Goal: Task Accomplishment & Management: Use online tool/utility

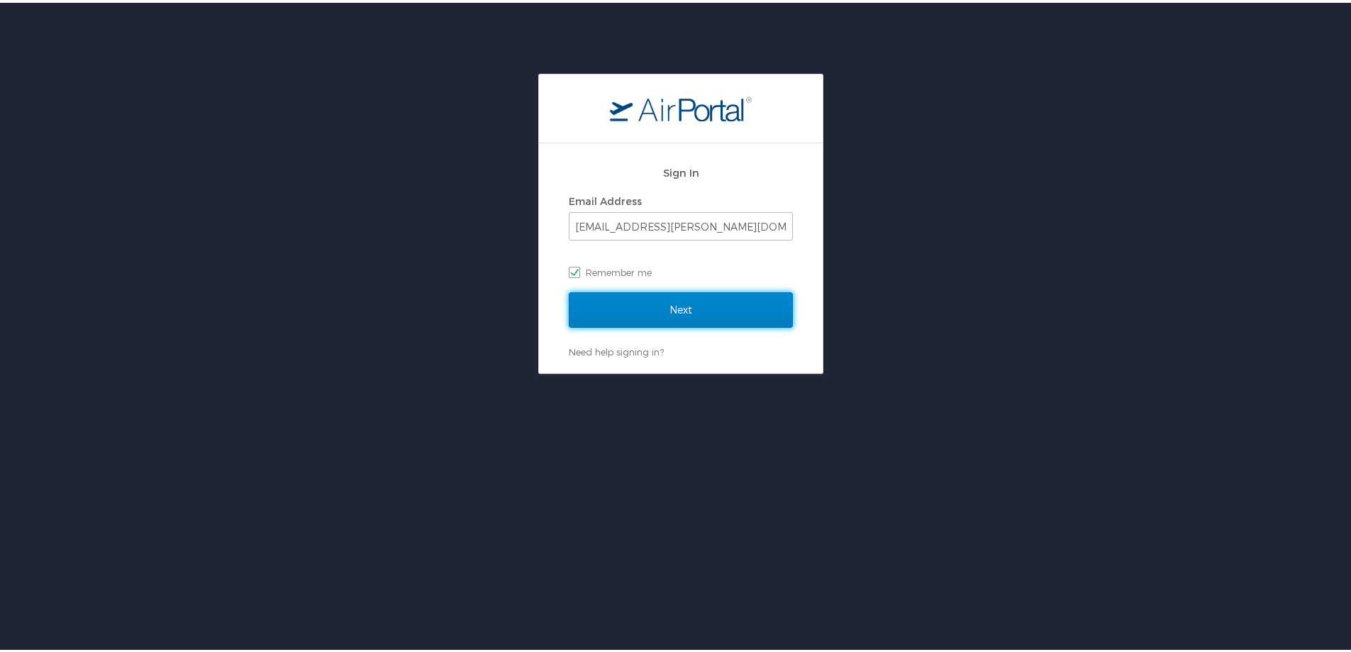
click at [653, 309] on input "Next" at bounding box center [681, 306] width 224 height 35
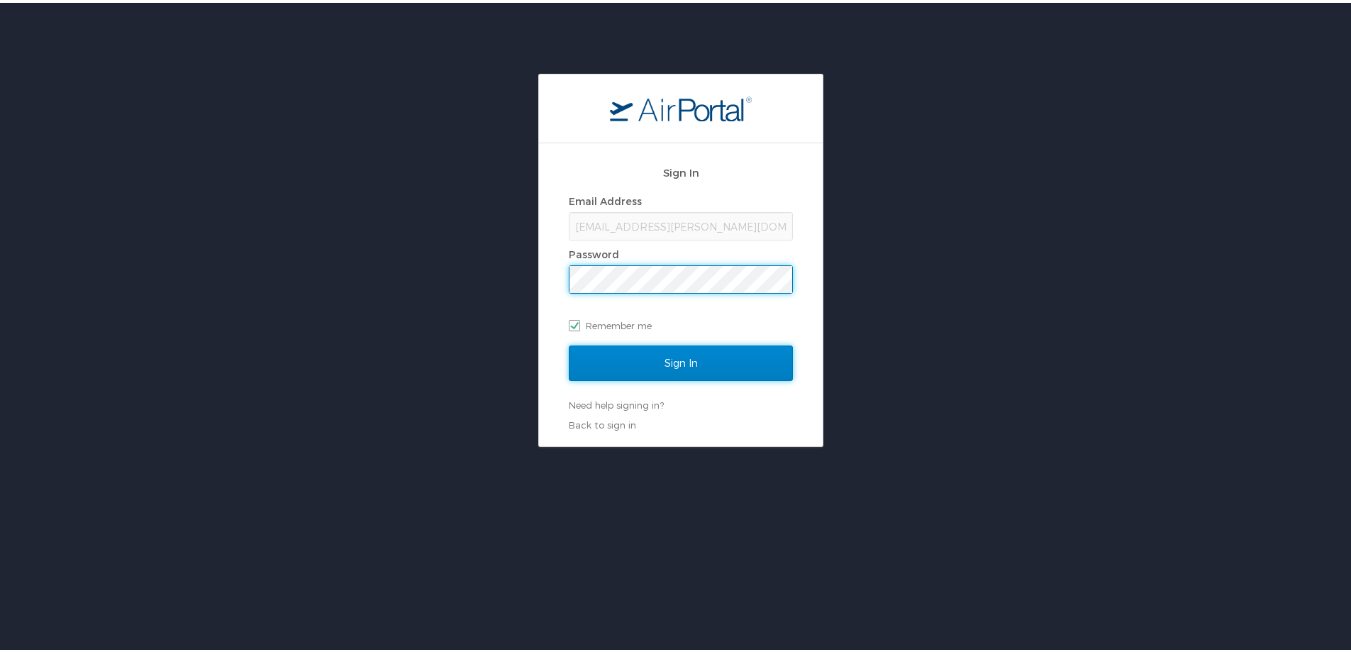
click at [604, 355] on input "Sign In" at bounding box center [681, 359] width 224 height 35
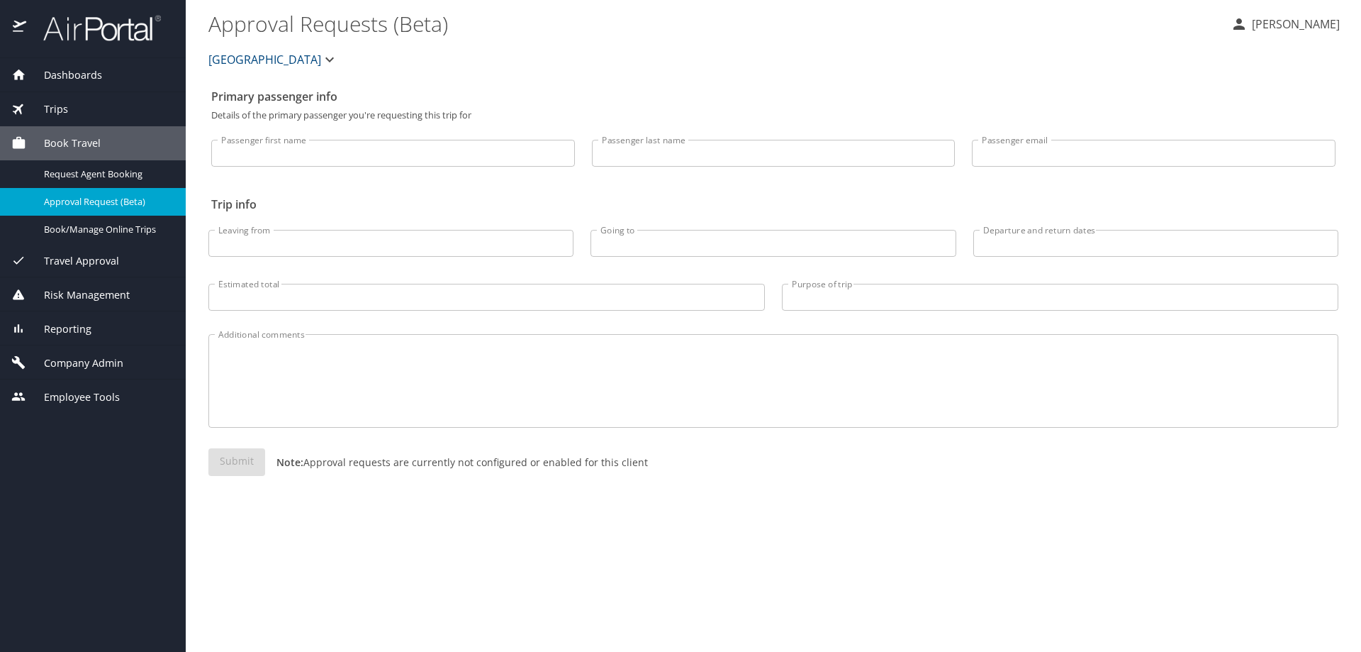
click at [74, 365] on span "Company Admin" at bounding box center [74, 363] width 97 height 16
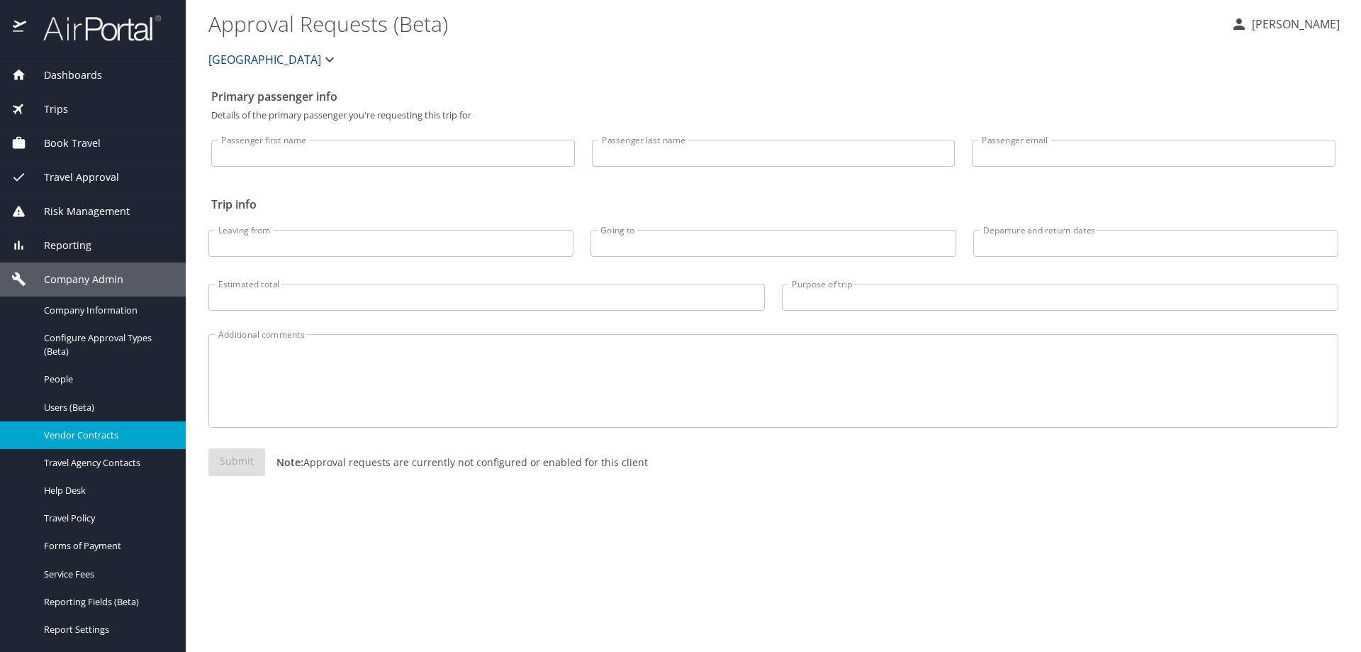
click at [89, 435] on span "Vendor Contracts" at bounding box center [106, 434] width 125 height 13
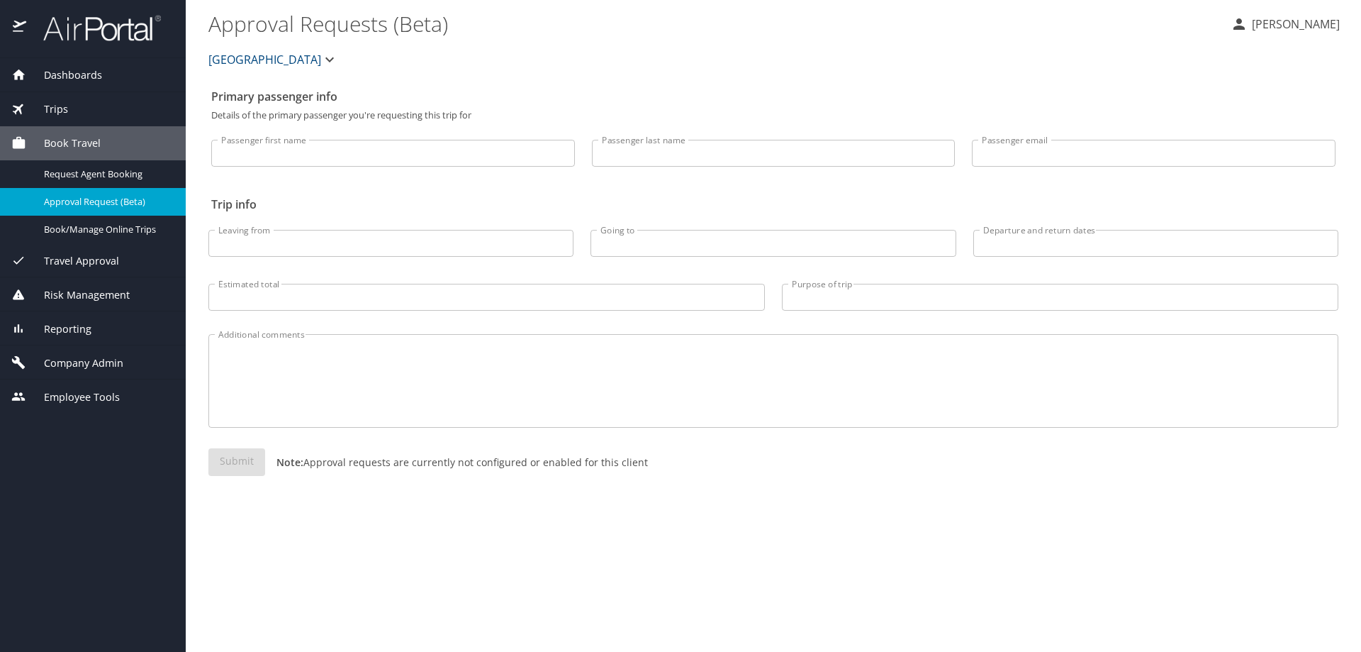
click at [74, 74] on span "Dashboards" at bounding box center [64, 75] width 76 height 16
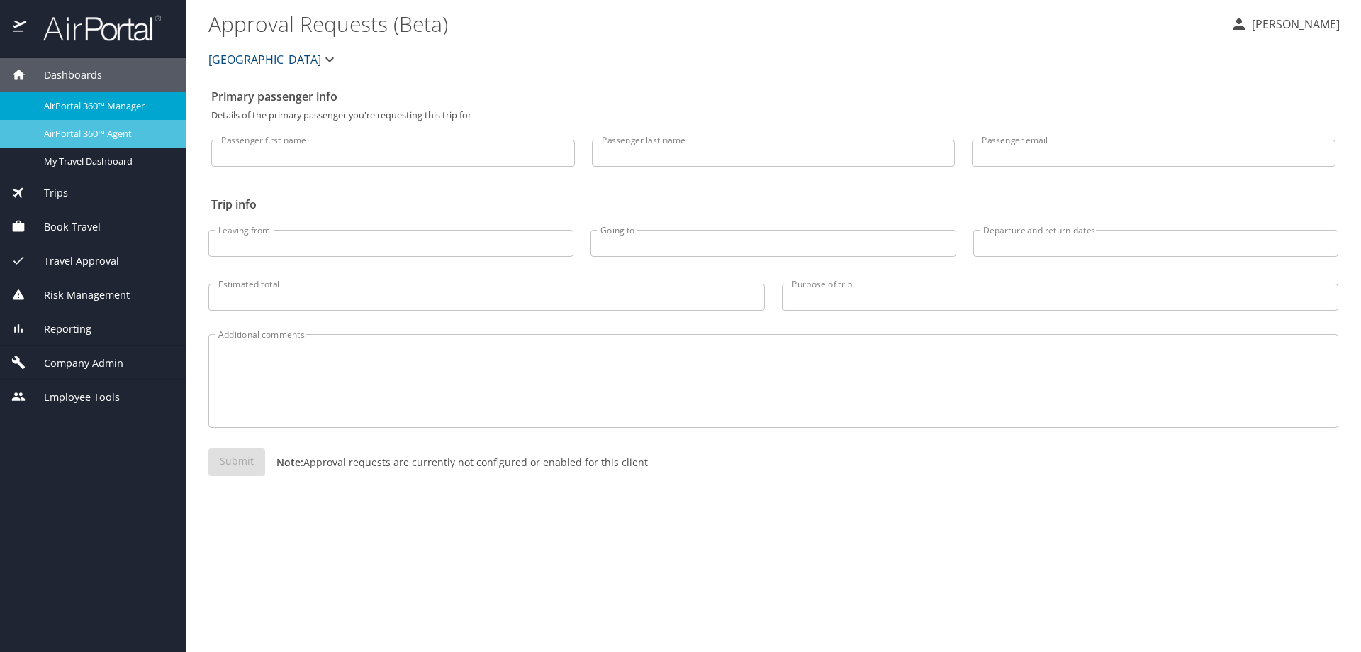
click at [73, 129] on span "AirPortal 360™ Agent" at bounding box center [106, 133] width 125 height 13
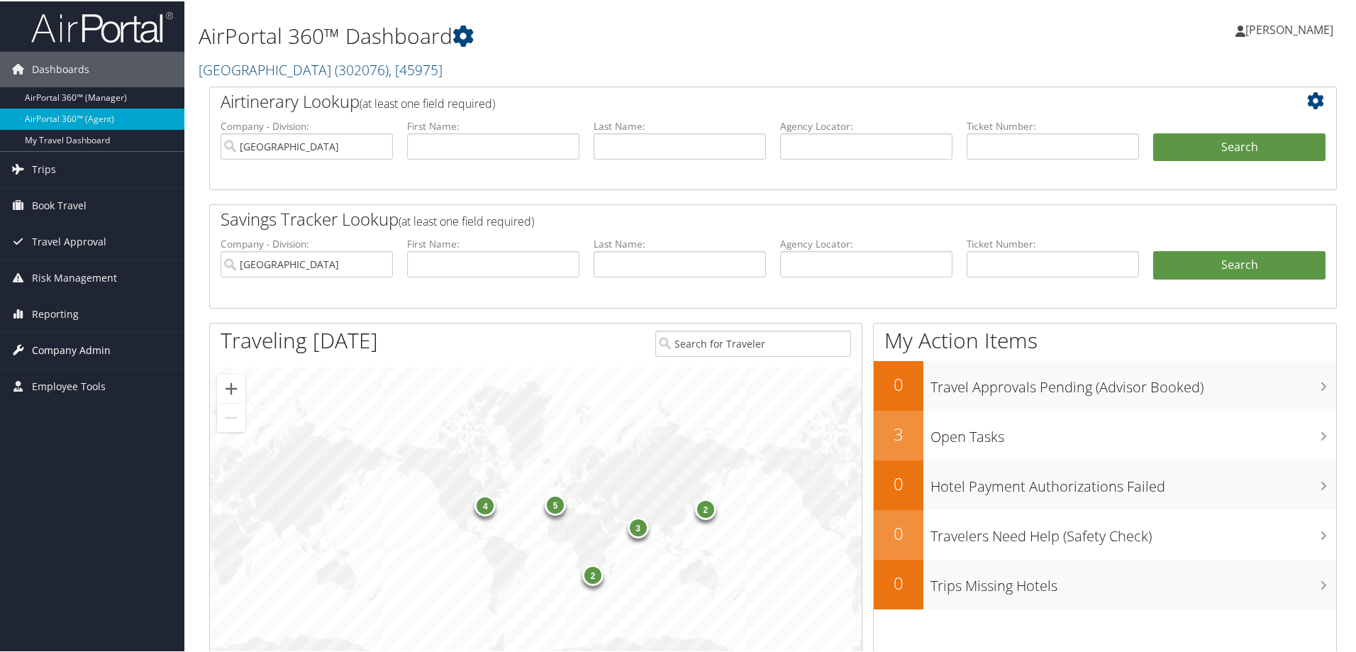
click at [60, 347] on span "Company Admin" at bounding box center [71, 348] width 79 height 35
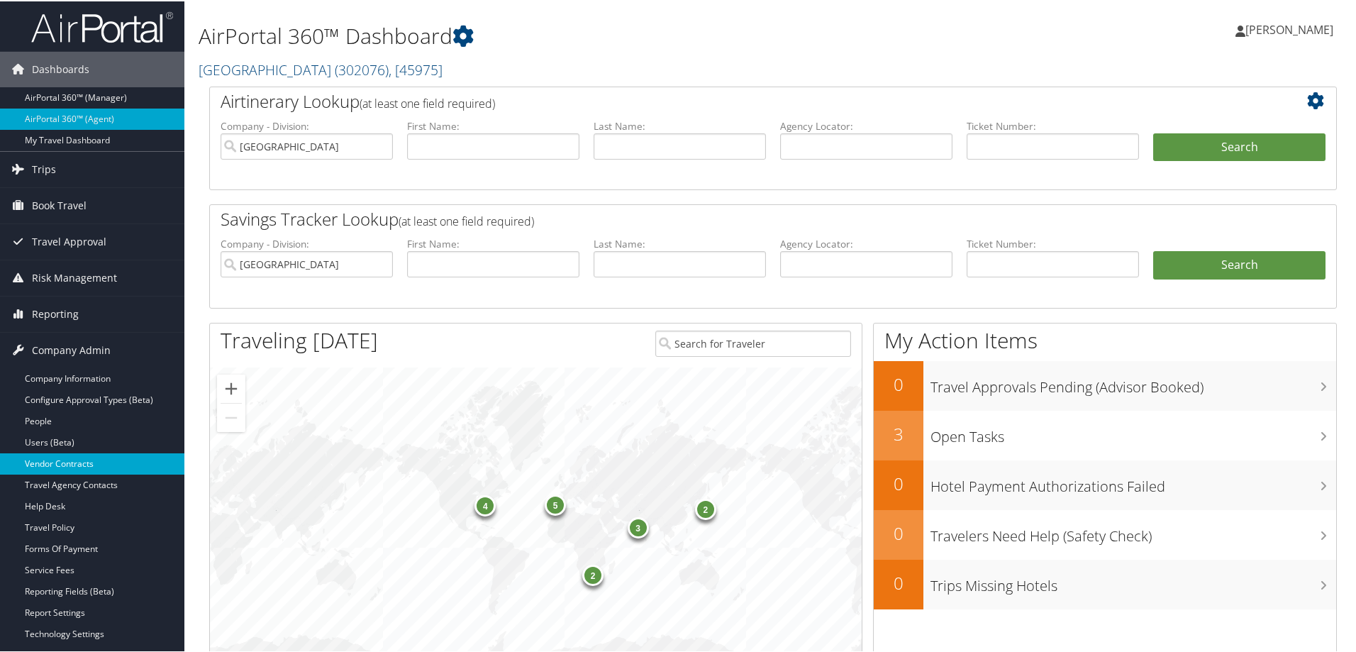
click at [60, 457] on link "Vendor Contracts" at bounding box center [92, 462] width 184 height 21
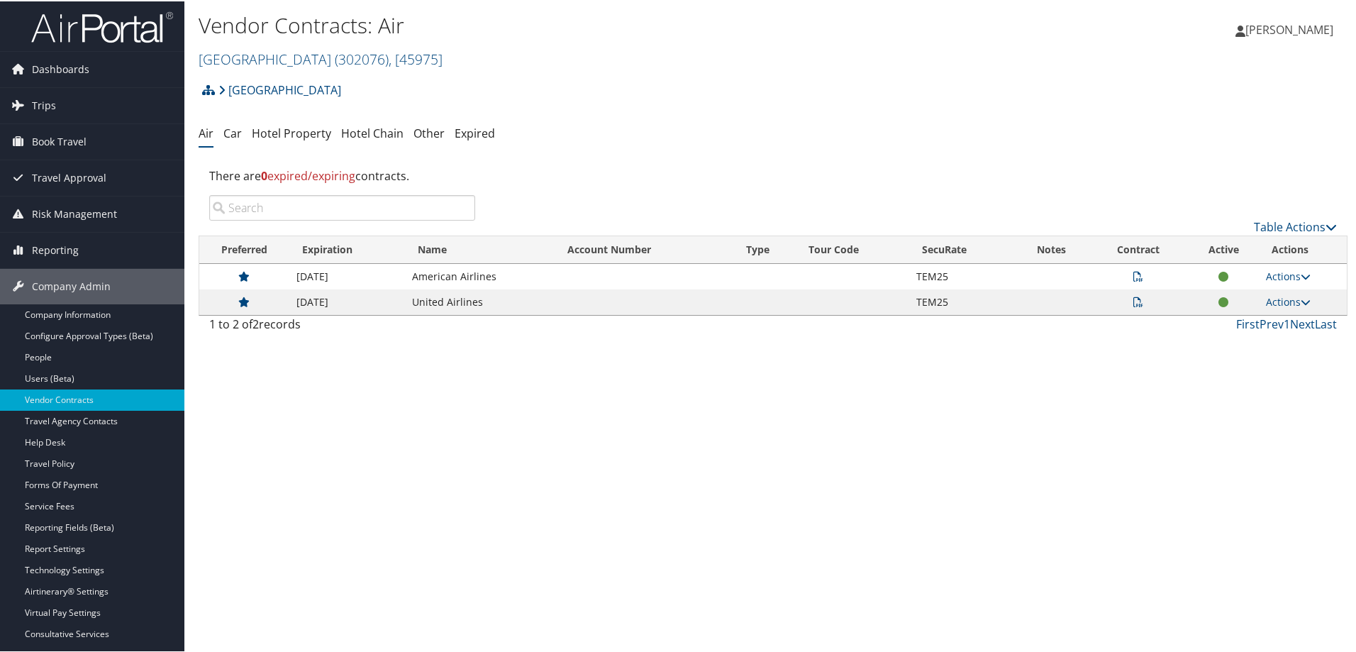
click at [1135, 298] on icon at bounding box center [1138, 301] width 10 height 10
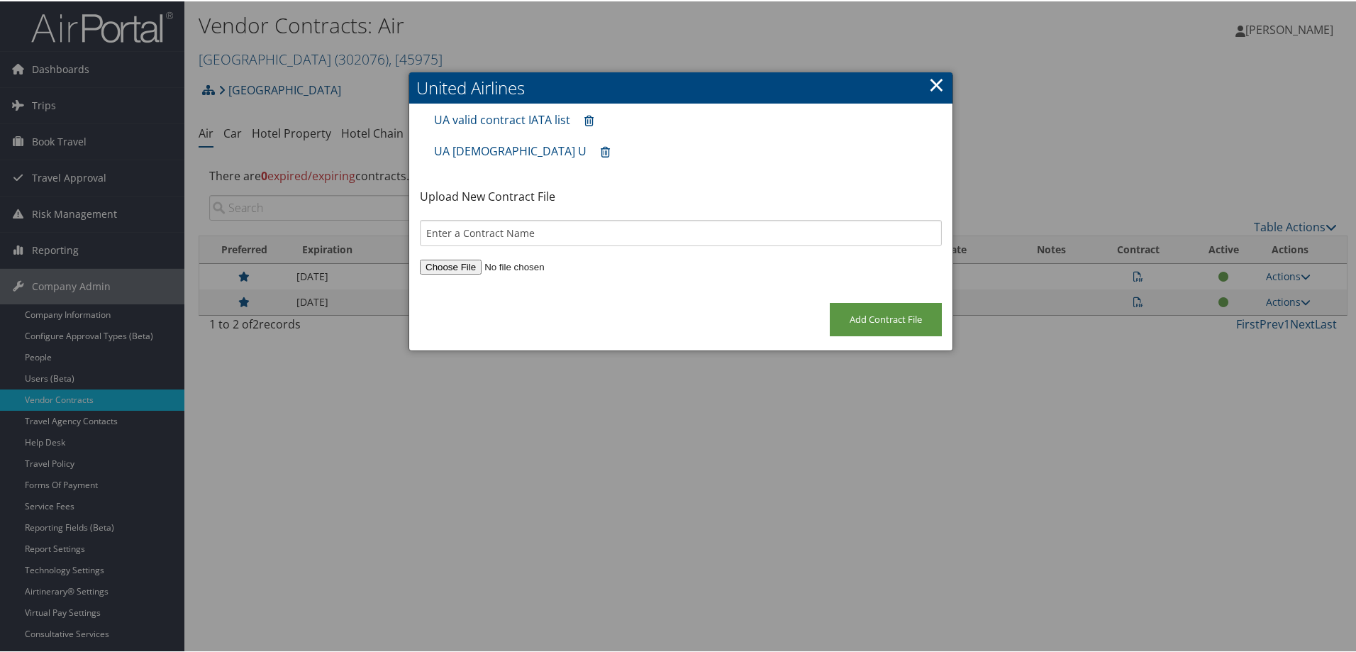
click at [930, 89] on link "×" at bounding box center [936, 83] width 16 height 28
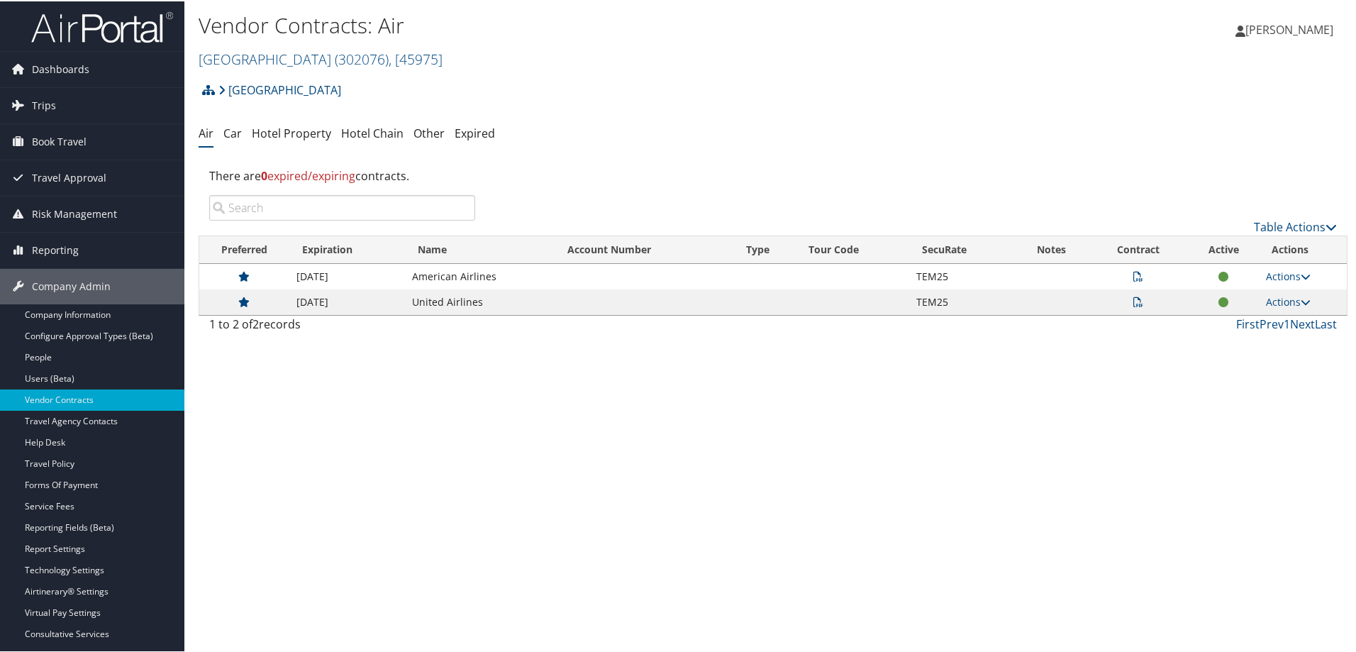
click at [1134, 271] on icon at bounding box center [1138, 275] width 10 height 10
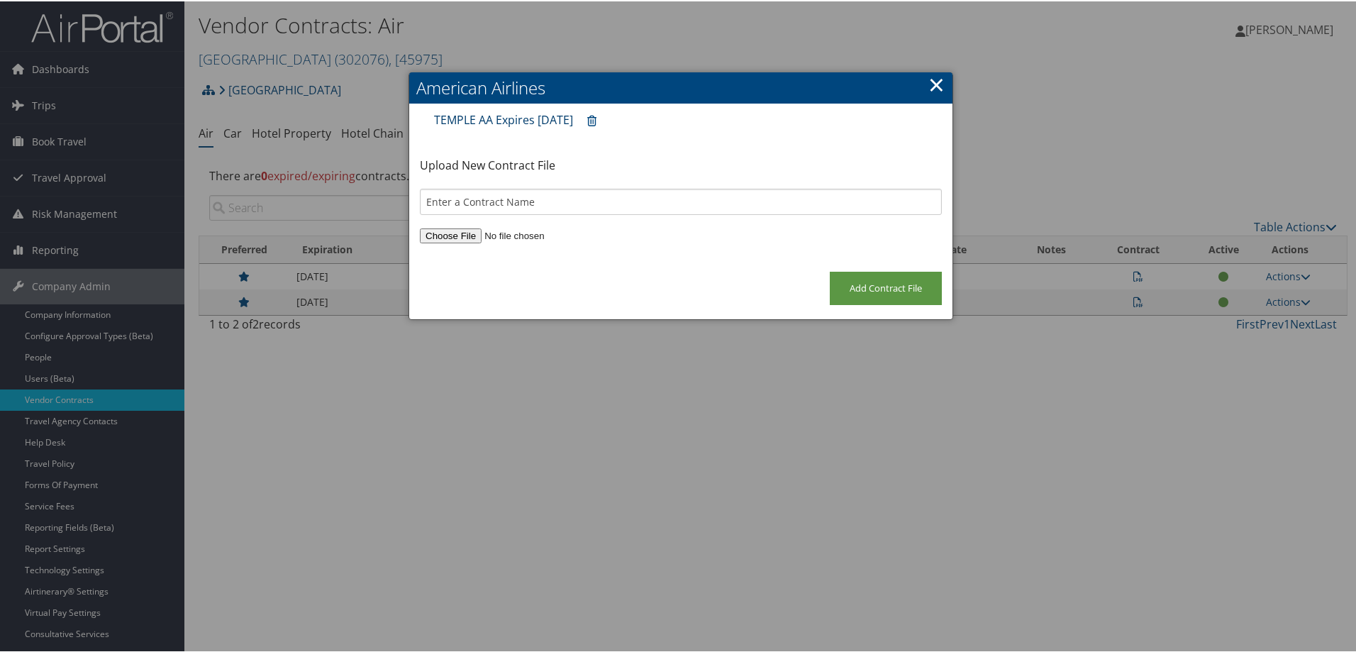
click at [514, 118] on link "TEMPLE AA Expires [DATE]" at bounding box center [503, 119] width 139 height 16
click at [932, 88] on link "×" at bounding box center [936, 83] width 16 height 28
